Goal: Task Accomplishment & Management: Use online tool/utility

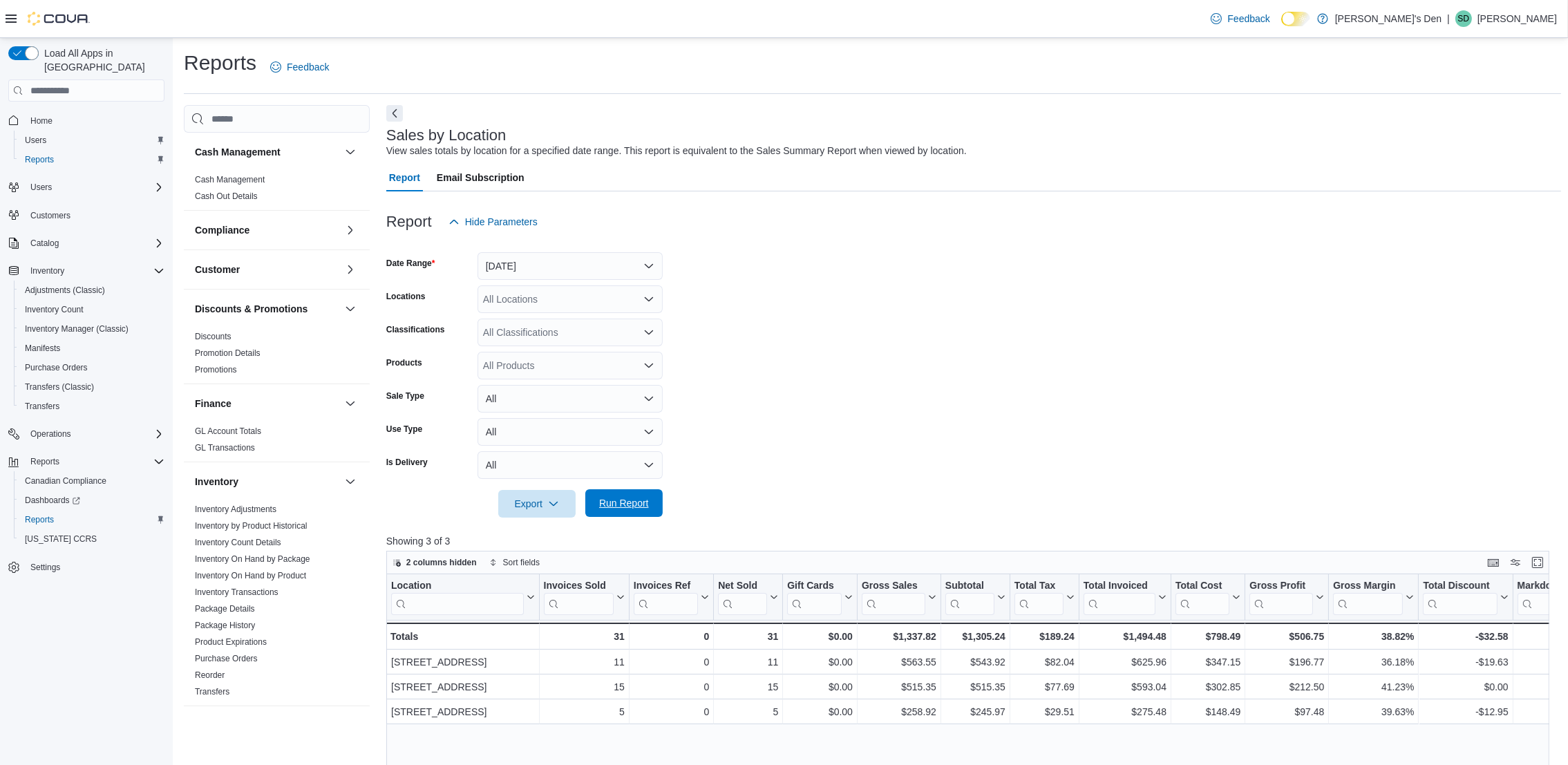
click at [624, 499] on span "Run Report" at bounding box center [624, 503] width 50 height 13
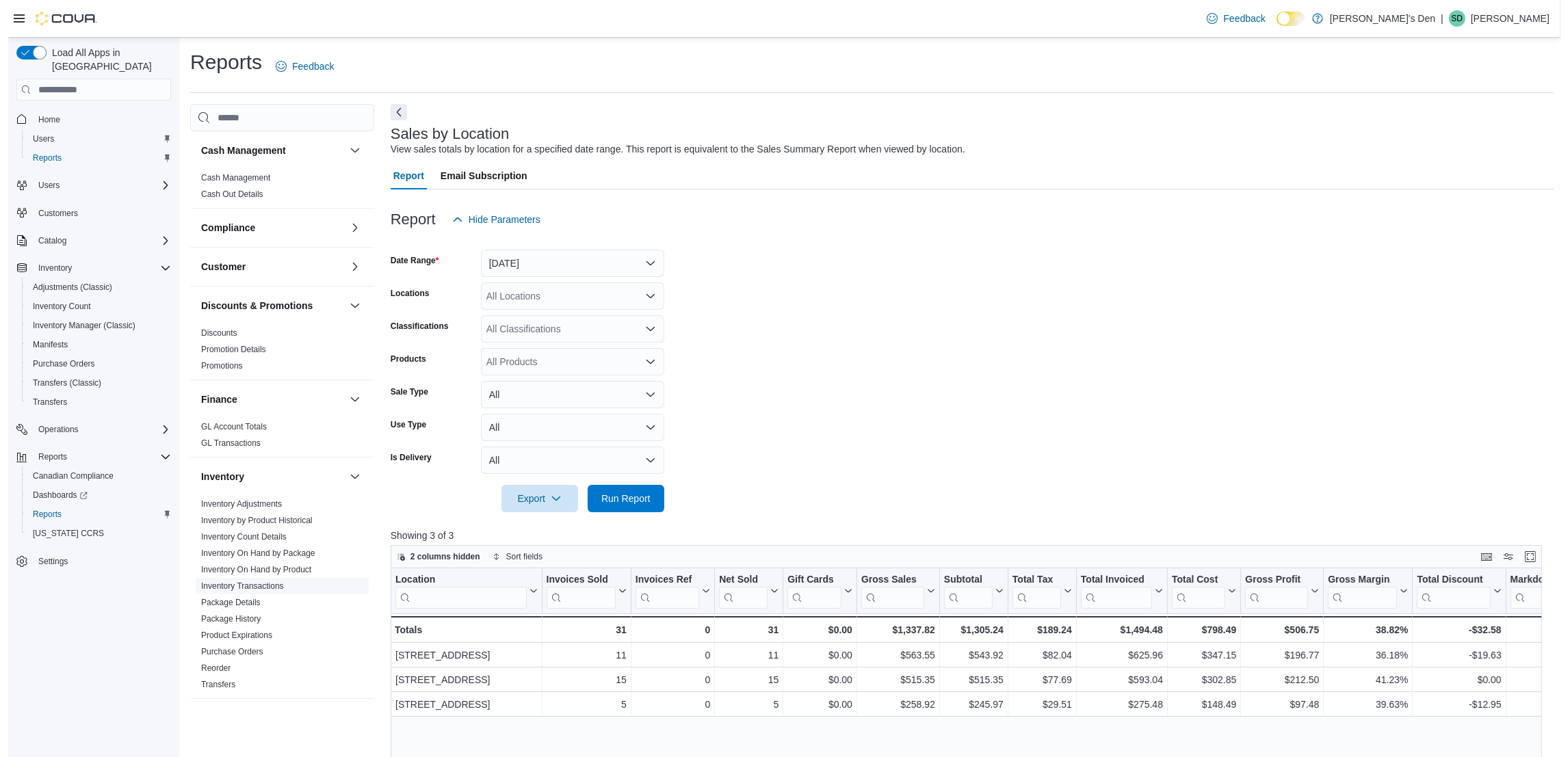
scroll to position [205, 0]
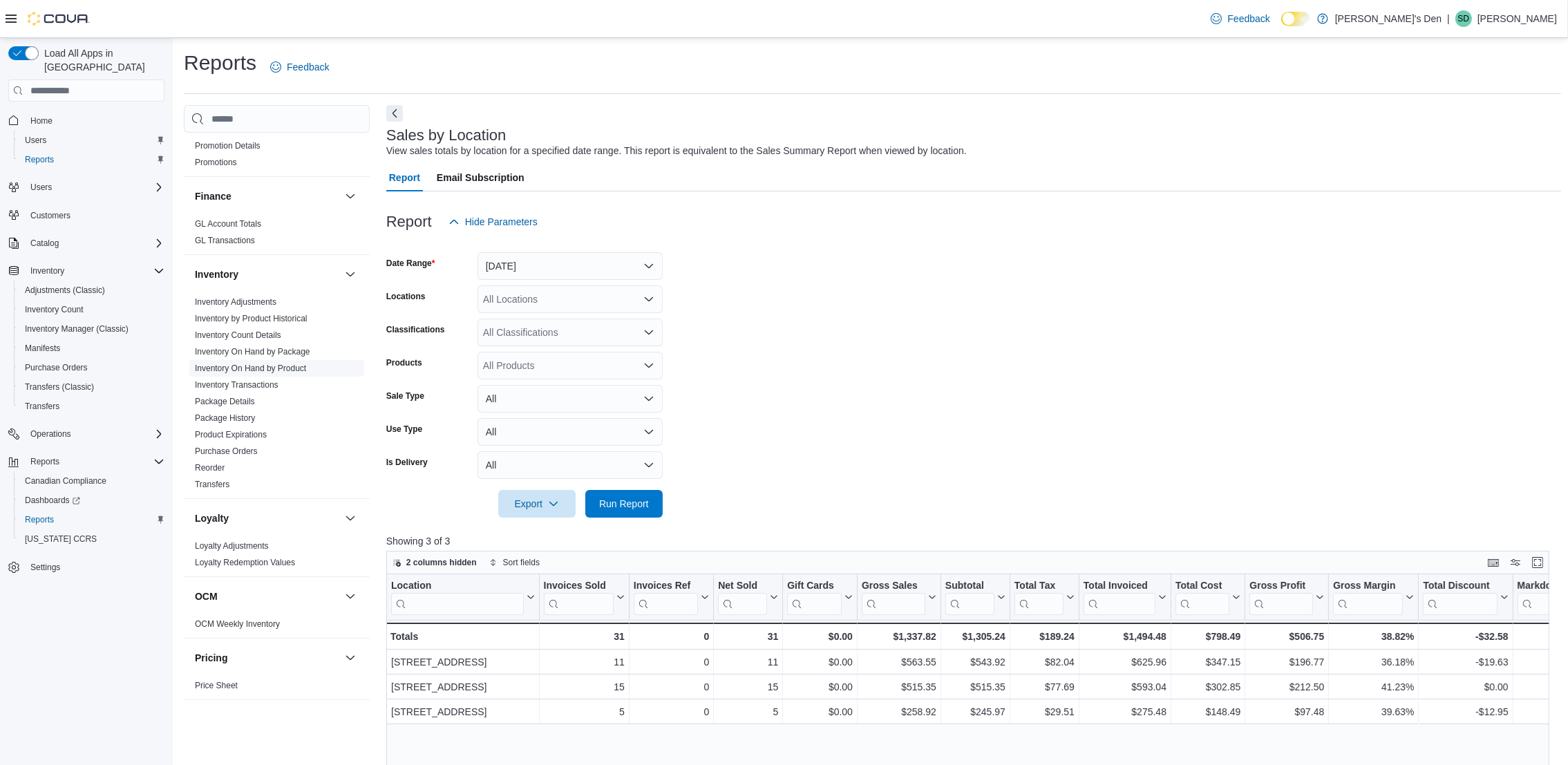
click at [246, 372] on link "Inventory On Hand by Product" at bounding box center [251, 368] width 112 height 10
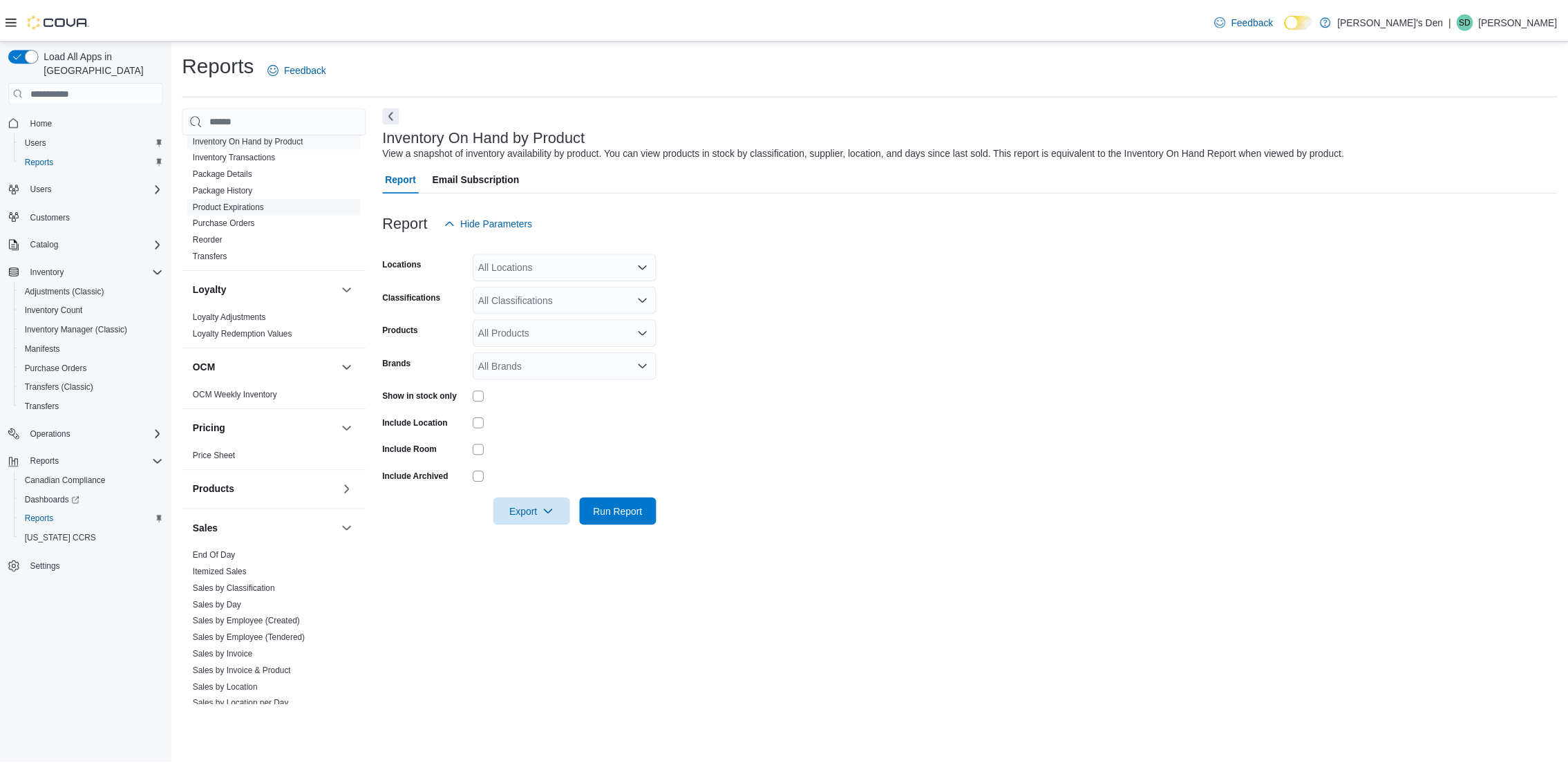
scroll to position [610, 0]
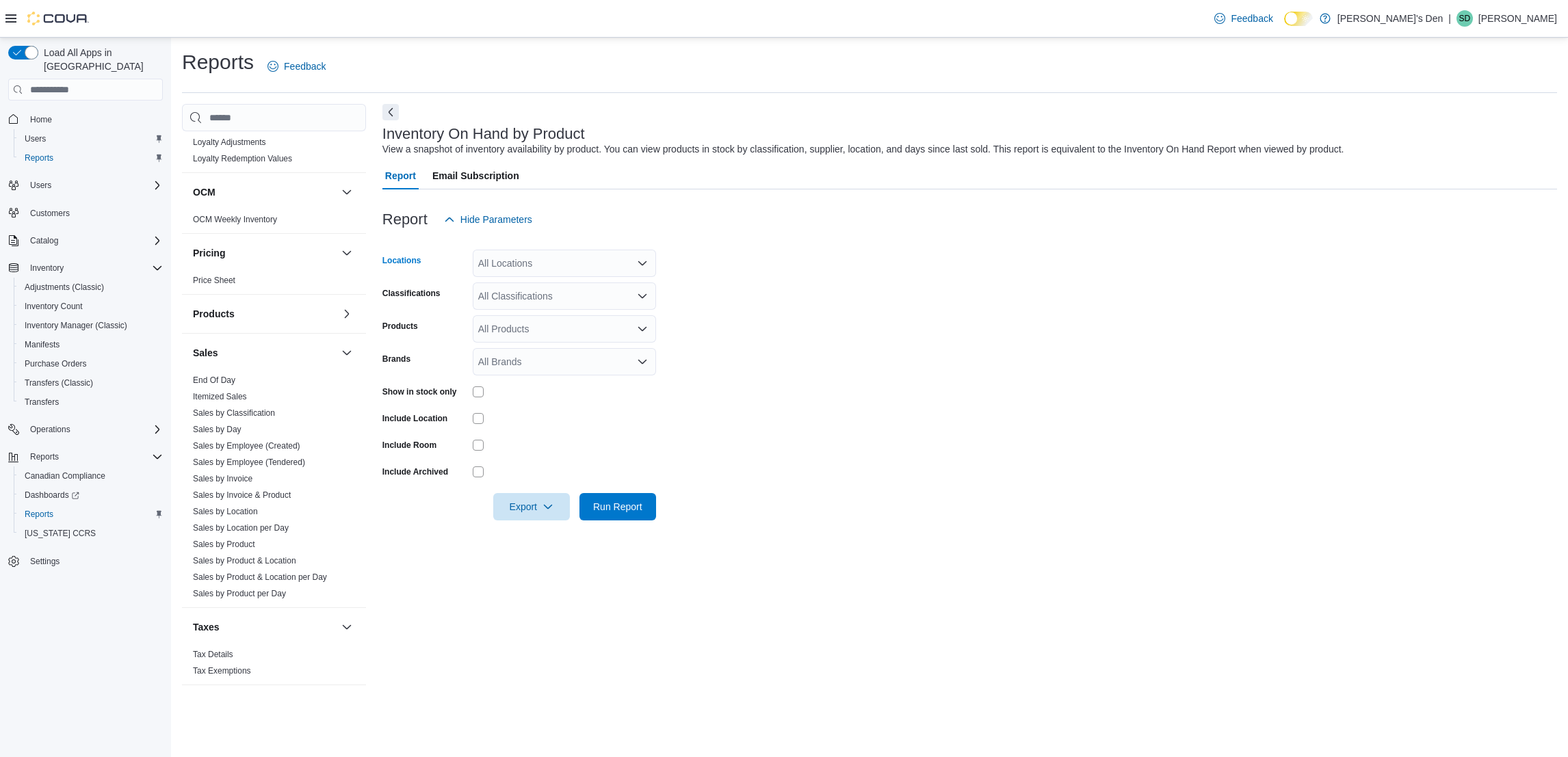
drag, startPoint x: 615, startPoint y: 263, endPoint x: 607, endPoint y: 269, distance: 10.0
click at [615, 263] on div "All Locations" at bounding box center [564, 262] width 184 height 28
click at [545, 288] on span "[PERSON_NAME]'s Den" at bounding box center [547, 286] width 106 height 13
drag, startPoint x: 870, startPoint y: 258, endPoint x: 583, endPoint y: 276, distance: 287.6
click at [863, 259] on form "Locations [PERSON_NAME]'s Den Combo box. Selected. [PERSON_NAME]'s Den. Press B…" at bounding box center [970, 377] width 1174 height 287
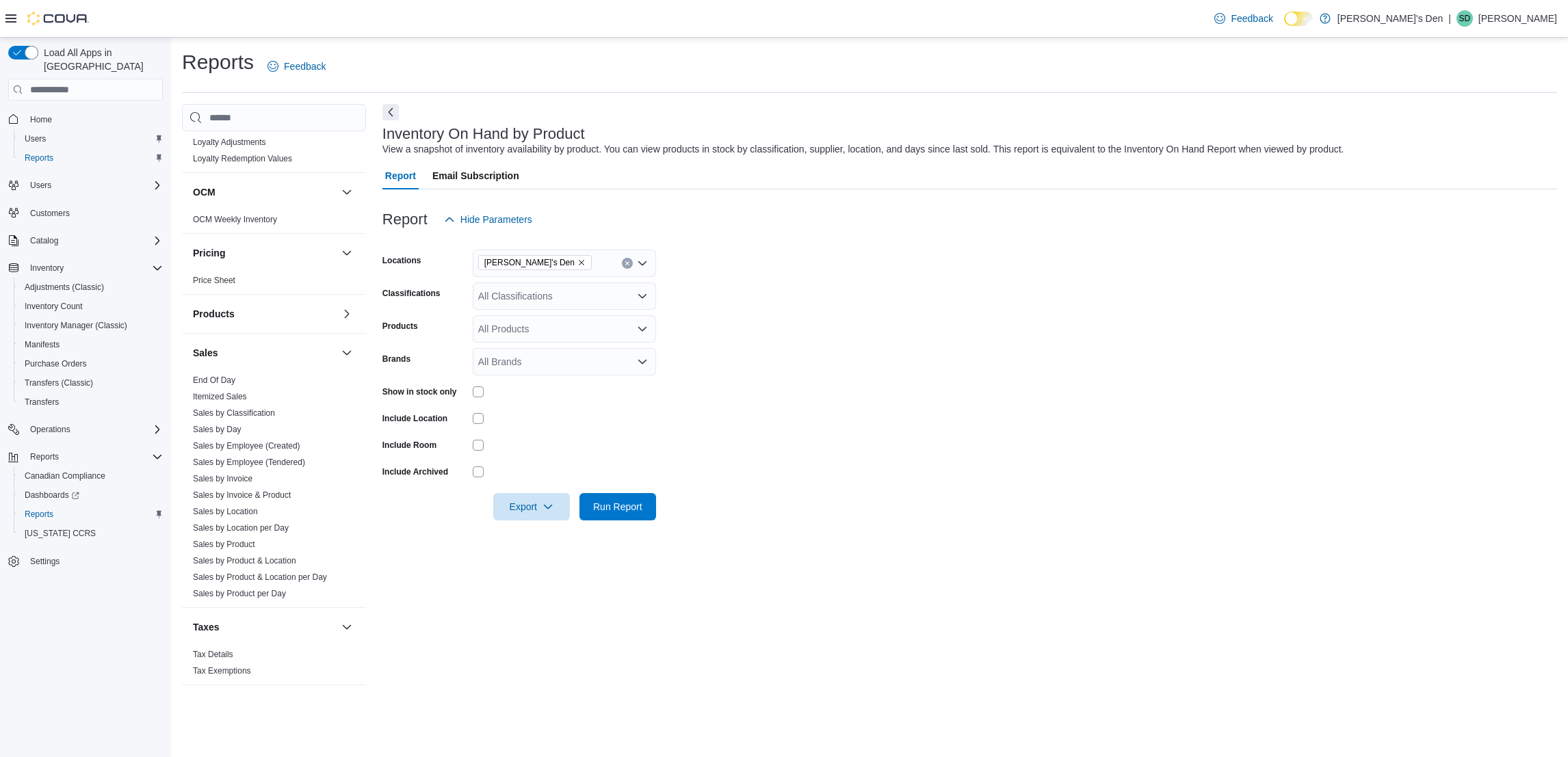
click at [561, 295] on div "All Classifications" at bounding box center [564, 296] width 184 height 28
click at [533, 337] on span "Cannabis Products" at bounding box center [542, 339] width 81 height 13
drag, startPoint x: 831, startPoint y: 316, endPoint x: 527, endPoint y: 329, distance: 304.3
click at [831, 319] on form "Locations [PERSON_NAME]'s Den Classifications Cannabis Products Combo box. Sele…" at bounding box center [970, 377] width 1174 height 287
click at [618, 501] on span "Run Report" at bounding box center [617, 506] width 49 height 13
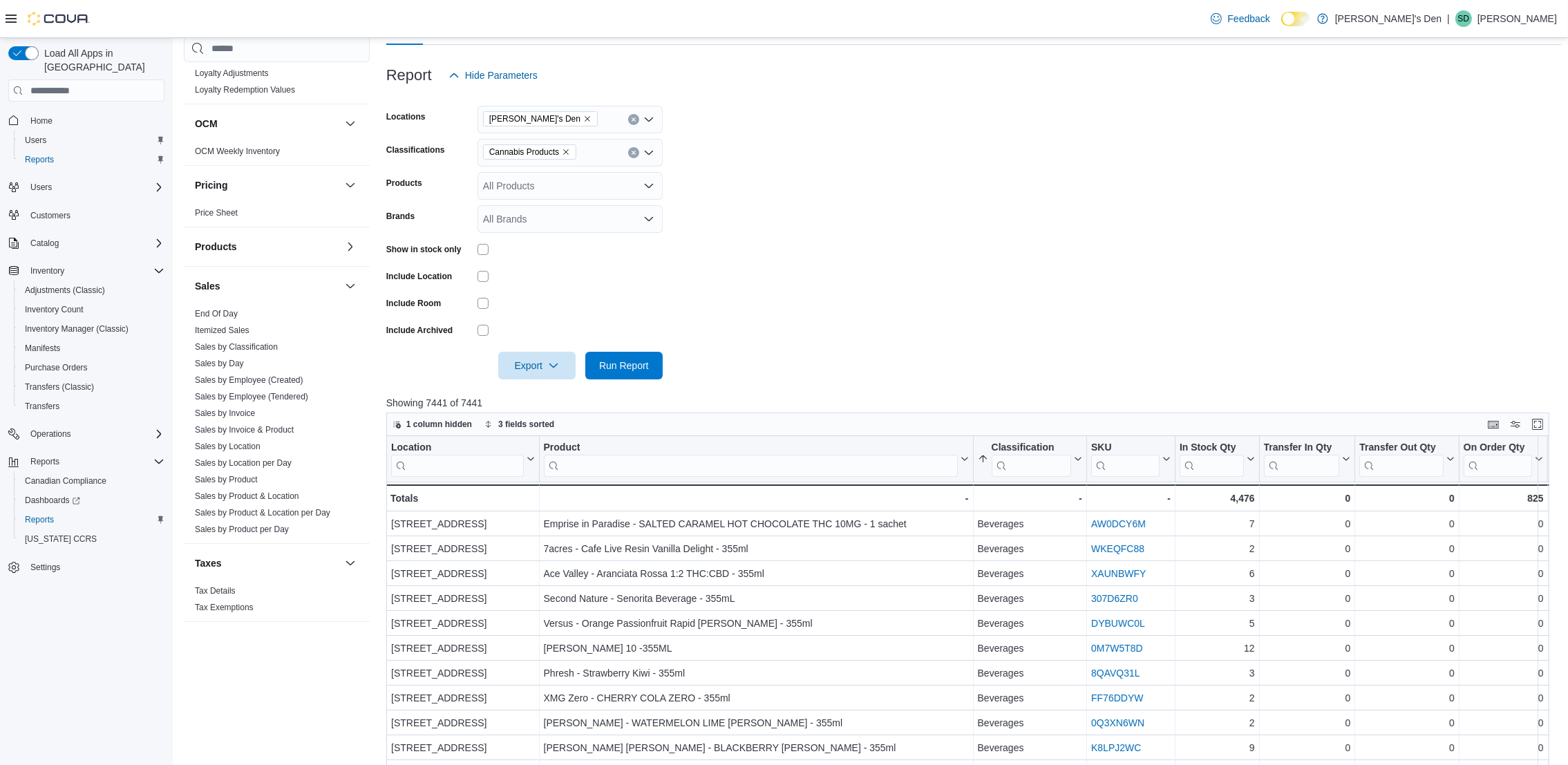
scroll to position [208, 0]
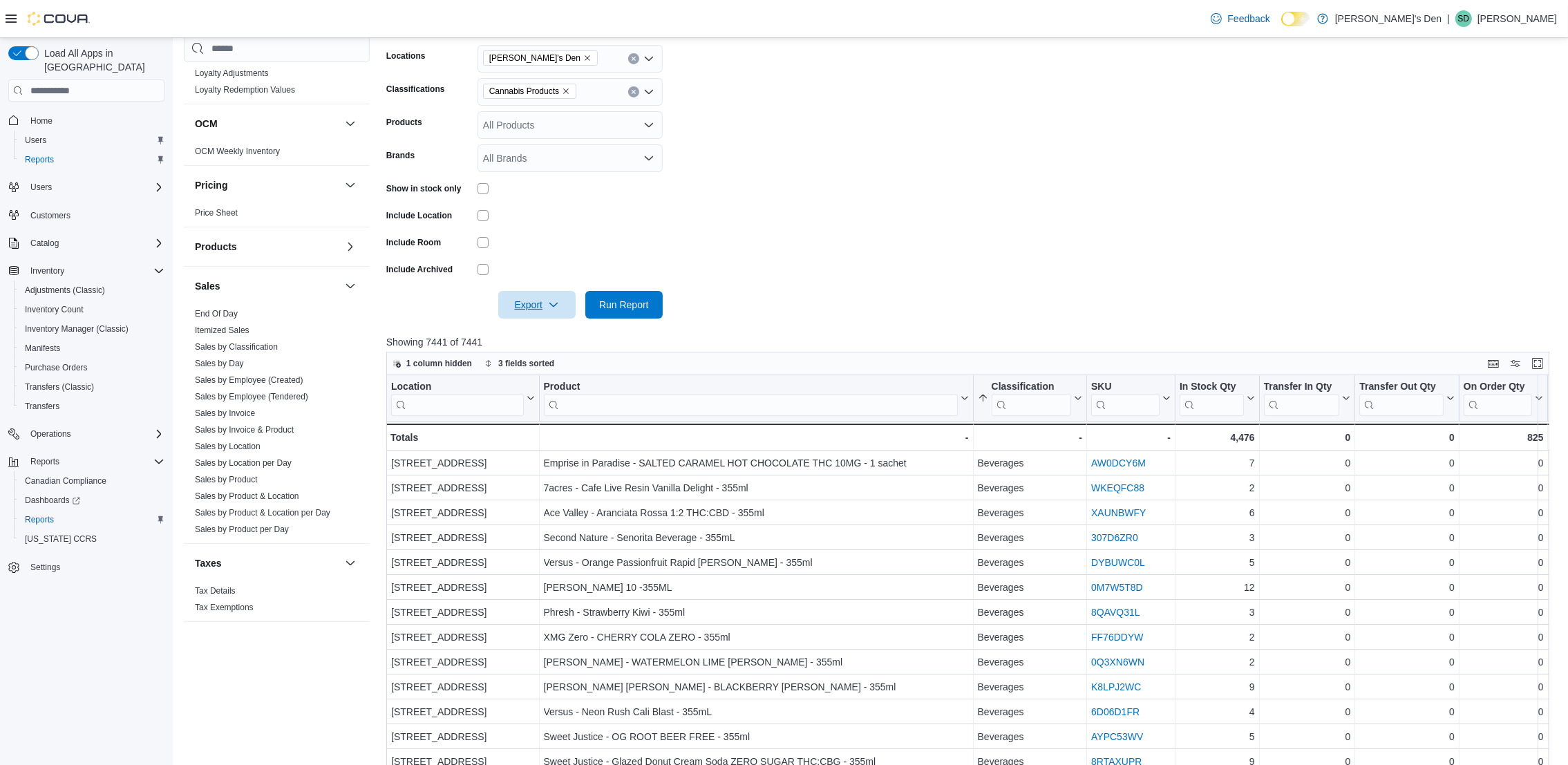
drag, startPoint x: 555, startPoint y: 308, endPoint x: 528, endPoint y: 325, distance: 31.9
click at [554, 308] on icon "button" at bounding box center [554, 305] width 12 height 12
click at [539, 331] on span "Export to Excel" at bounding box center [538, 333] width 62 height 12
click at [553, 336] on span "Export to Excel" at bounding box center [538, 333] width 62 height 12
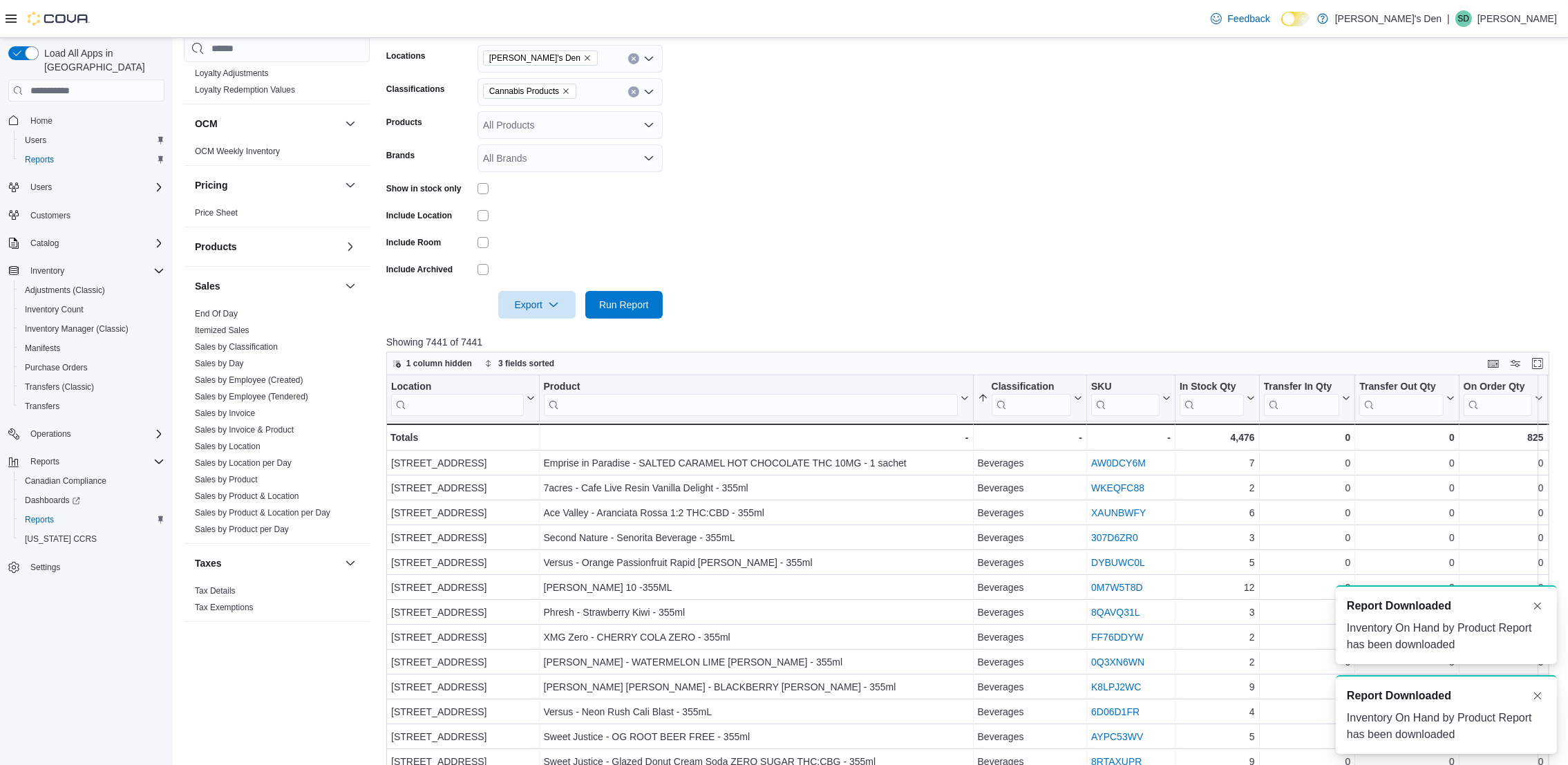
scroll to position [0, 0]
